Goal: Transaction & Acquisition: Purchase product/service

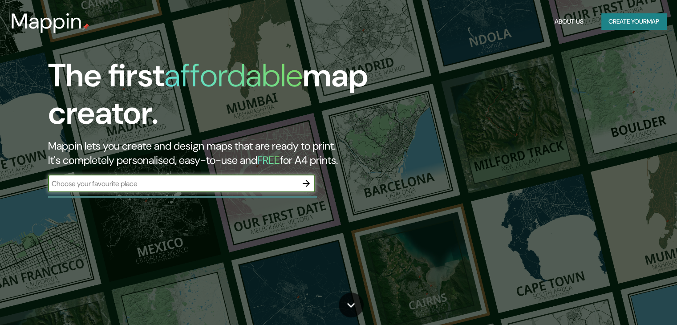
click at [306, 182] on icon "button" at bounding box center [306, 183] width 11 height 11
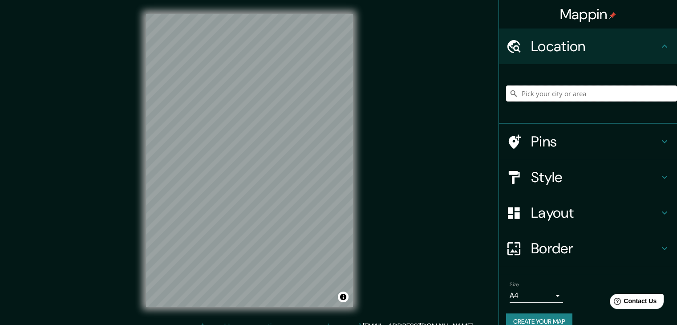
click at [527, 93] on input "Pick your city or area" at bounding box center [591, 93] width 171 height 16
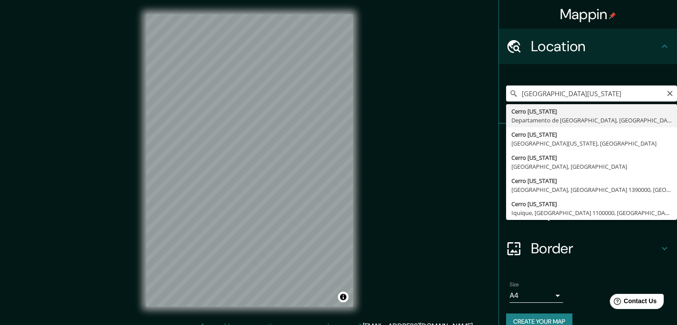
type input "[GEOGRAPHIC_DATA][US_STATE], [GEOGRAPHIC_DATA], [GEOGRAPHIC_DATA]"
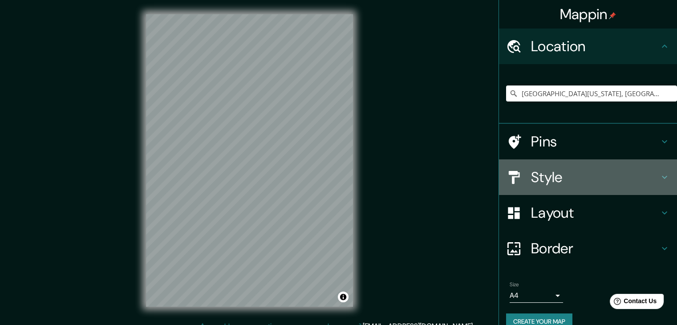
click at [650, 178] on h4 "Style" at bounding box center [595, 177] width 128 height 18
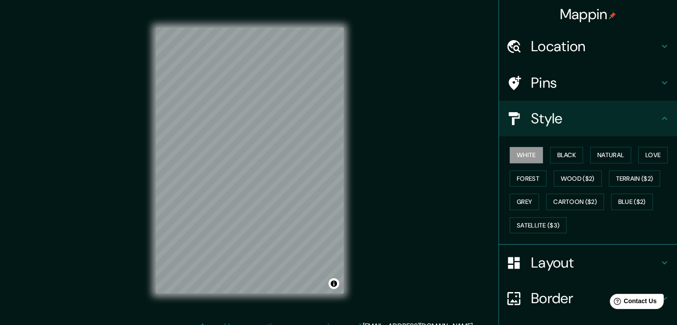
drag, startPoint x: 667, startPoint y: 0, endPoint x: 449, endPoint y: 159, distance: 270.2
click at [449, 159] on div "Mappin Location [GEOGRAPHIC_DATA][US_STATE], [GEOGRAPHIC_DATA], [GEOGRAPHIC_DAT…" at bounding box center [338, 167] width 677 height 335
click at [568, 150] on button "Black" at bounding box center [566, 155] width 33 height 16
click at [593, 154] on button "Natural" at bounding box center [610, 155] width 41 height 16
click at [631, 152] on div "White Black Natural Love Forest Wood ($2) Terrain ($2) Grey Cartoon ($2) Blue (…" at bounding box center [591, 189] width 171 height 93
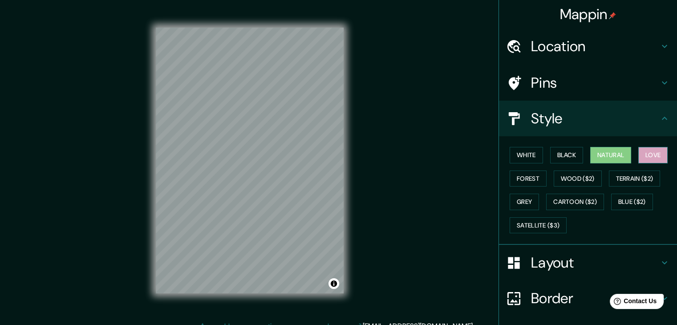
drag, startPoint x: 648, startPoint y: 144, endPoint x: 648, endPoint y: 149, distance: 4.9
click at [648, 149] on div "White Black Natural Love Forest Wood ($2) Terrain ($2) Grey Cartoon ($2) Blue (…" at bounding box center [591, 189] width 171 height 93
click at [650, 154] on button "Love" at bounding box center [652, 155] width 29 height 16
click at [523, 170] on button "Forest" at bounding box center [528, 178] width 37 height 16
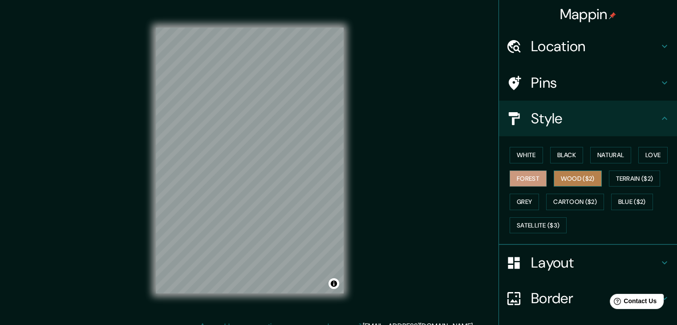
click at [584, 171] on button "Wood ($2)" at bounding box center [578, 178] width 48 height 16
click at [356, 275] on div "© Mapbox © OpenStreetMap Improve this map" at bounding box center [250, 160] width 216 height 321
click at [335, 281] on button "Toggle attribution" at bounding box center [333, 283] width 11 height 11
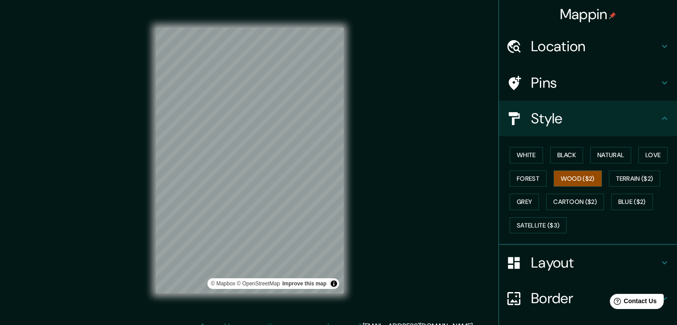
click at [386, 231] on div "Mappin Location [GEOGRAPHIC_DATA][US_STATE], [GEOGRAPHIC_DATA], [GEOGRAPHIC_DAT…" at bounding box center [338, 167] width 677 height 335
click at [644, 173] on button "Terrain ($2)" at bounding box center [635, 178] width 52 height 16
click at [515, 197] on button "Grey" at bounding box center [524, 202] width 29 height 16
